Goal: Task Accomplishment & Management: Manage account settings

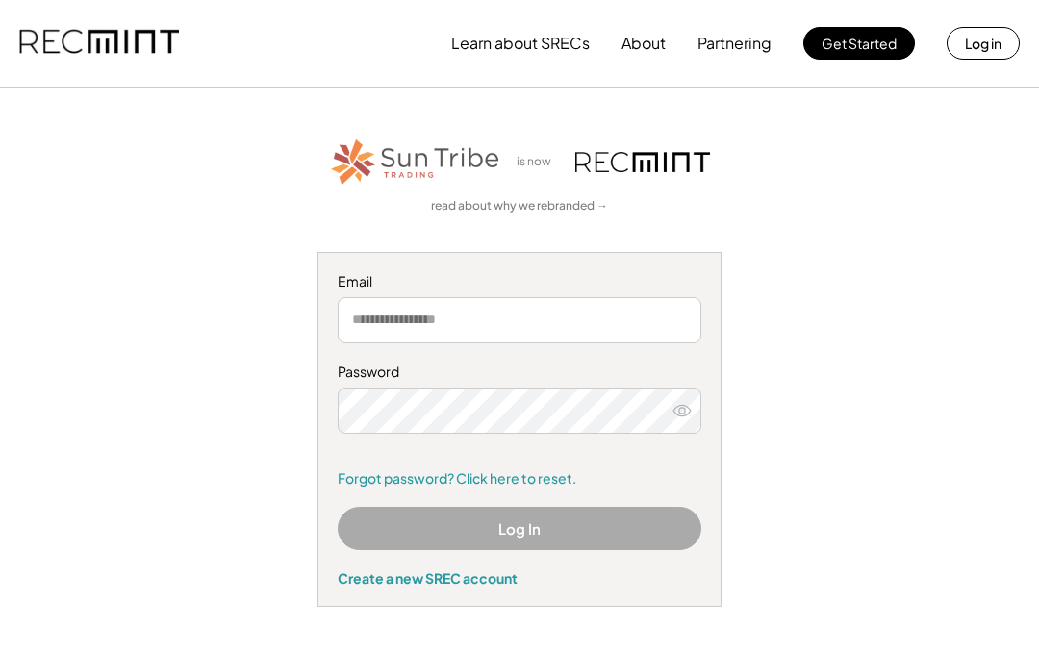
click at [622, 324] on input "email" at bounding box center [519, 320] width 363 height 46
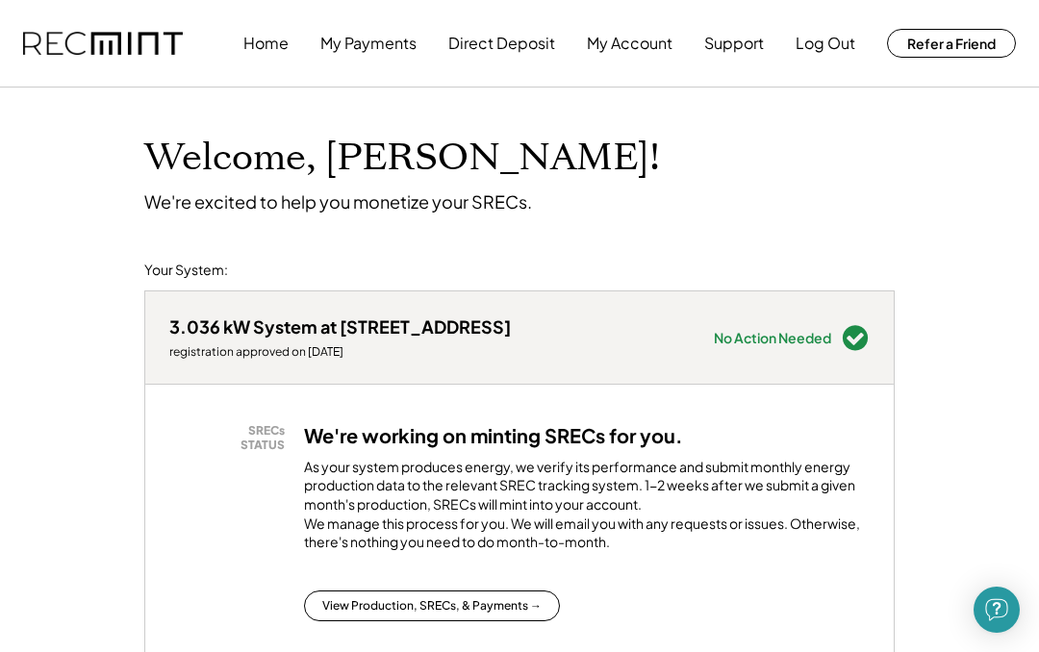
click at [660, 47] on button "My Account" at bounding box center [630, 43] width 86 height 38
click at [658, 32] on button "My Account" at bounding box center [630, 43] width 86 height 38
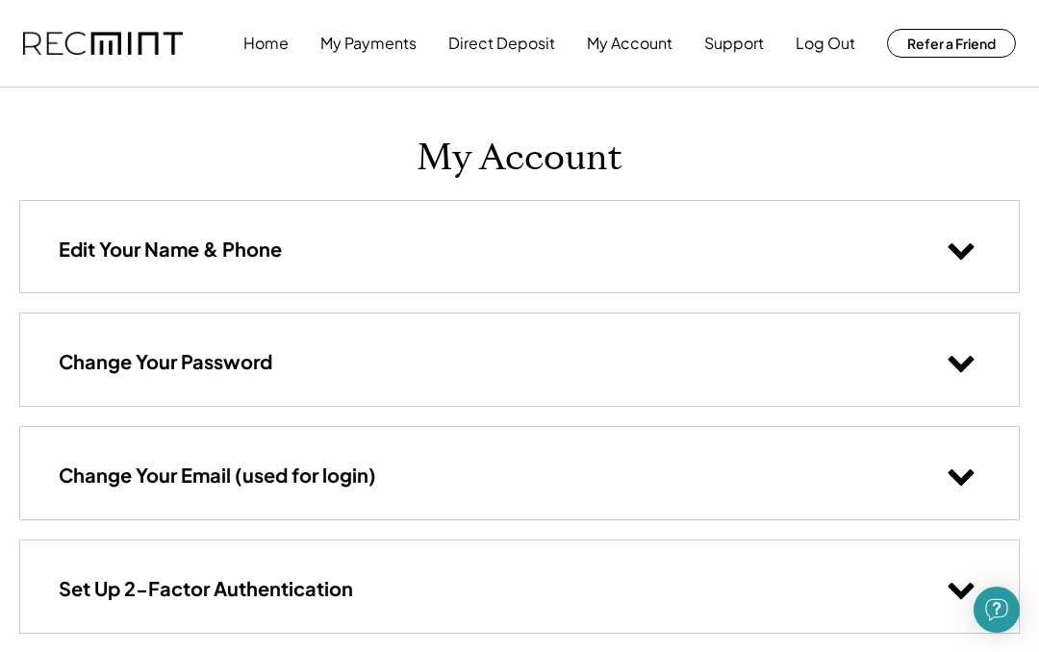
click at [962, 256] on use at bounding box center [961, 251] width 26 height 16
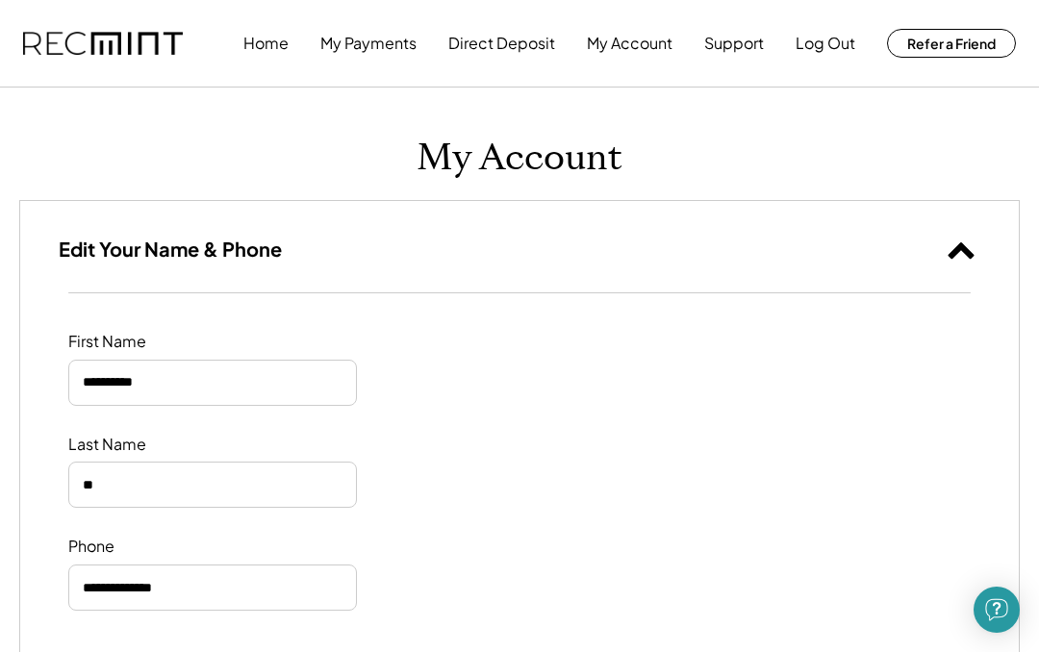
click at [537, 44] on button "Direct Deposit" at bounding box center [501, 43] width 107 height 38
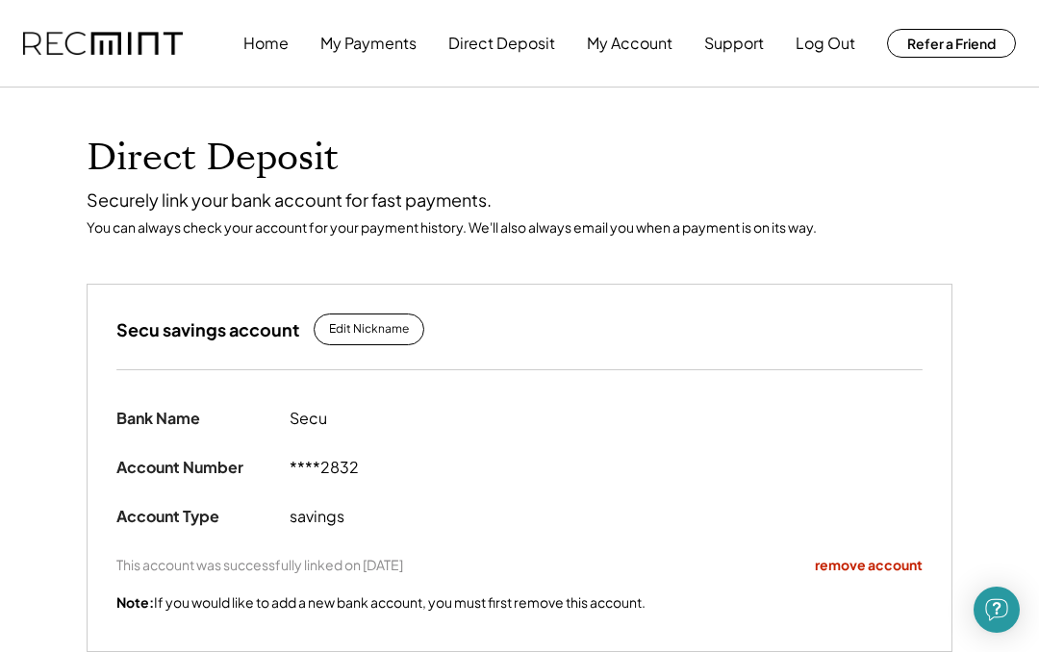
click at [407, 29] on button "My Payments" at bounding box center [368, 43] width 96 height 38
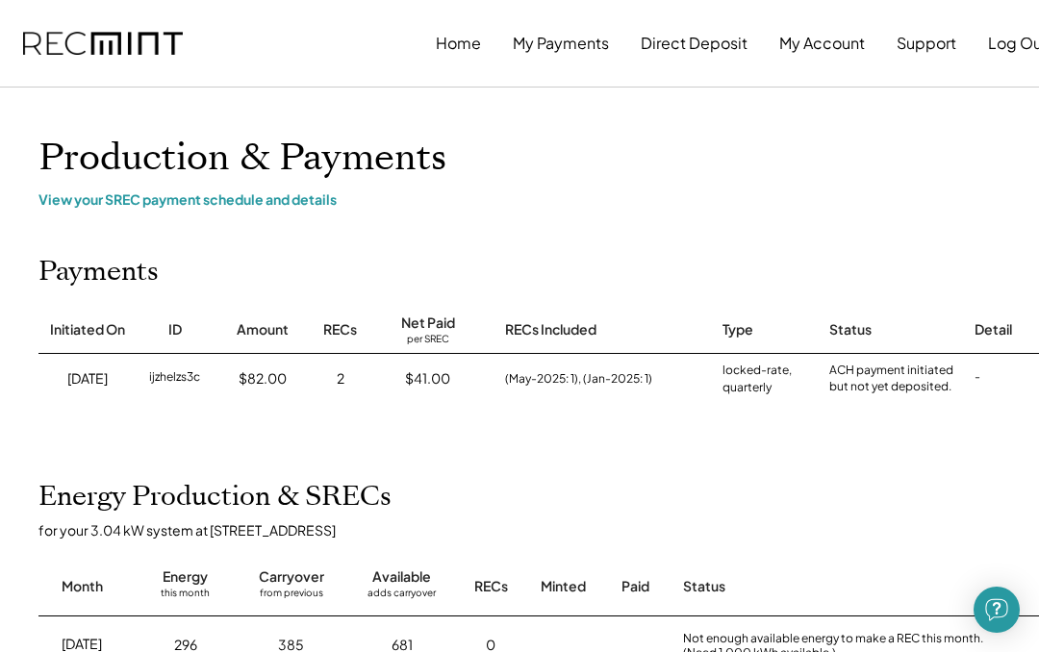
click at [1010, 49] on button "Log Out" at bounding box center [1018, 43] width 60 height 38
